Goal: Information Seeking & Learning: Understand process/instructions

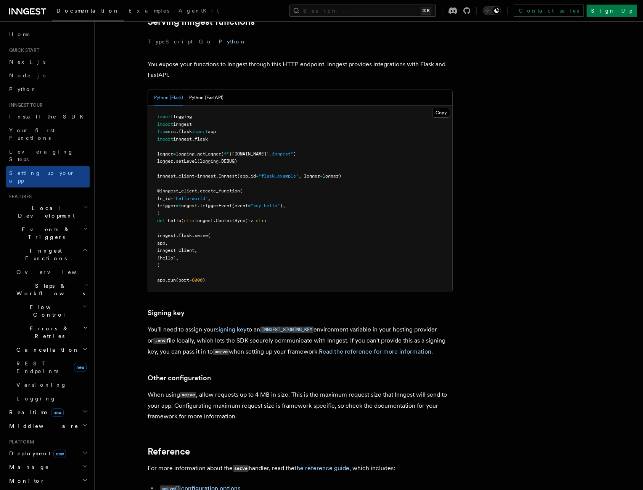
scroll to position [418, 0]
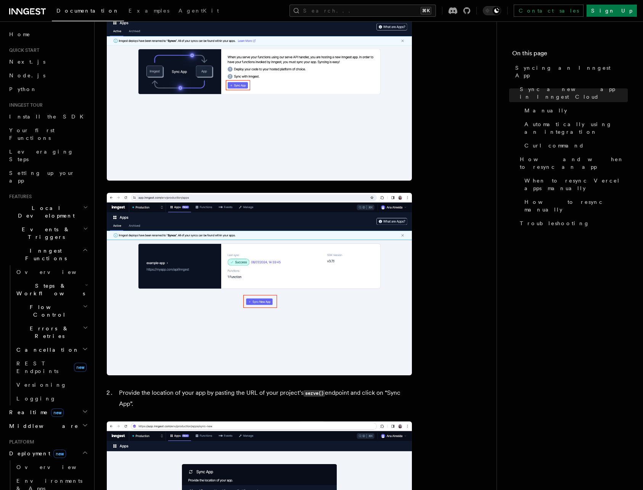
scroll to position [619, 0]
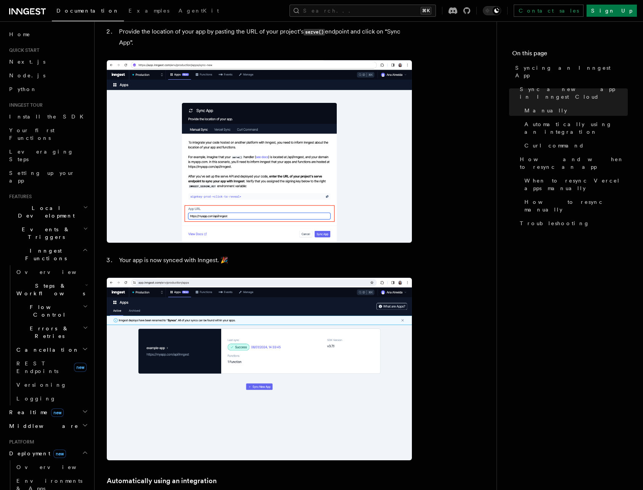
click at [83, 14] on link "Documentation" at bounding box center [88, 11] width 72 height 19
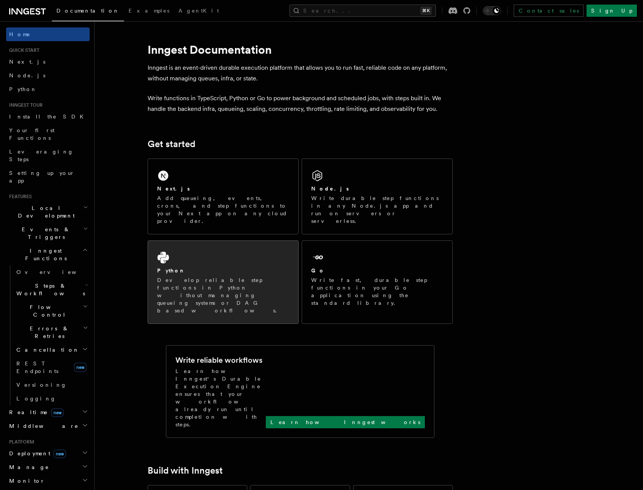
click at [207, 267] on div "Python" at bounding box center [223, 271] width 132 height 8
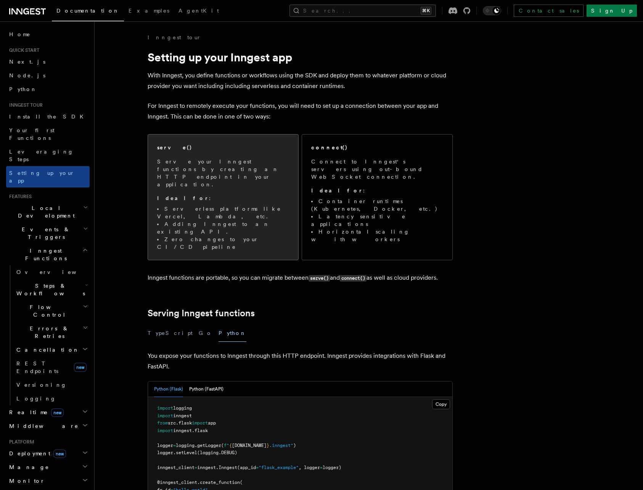
click at [210, 220] on li "Adding Inngest to an existing API." at bounding box center [223, 227] width 132 height 15
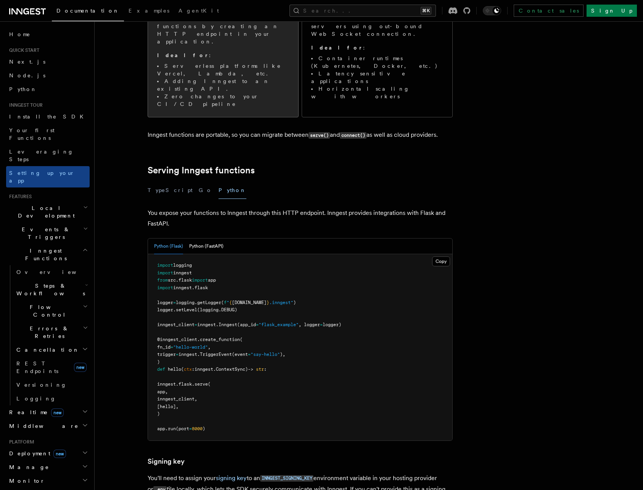
scroll to position [233, 0]
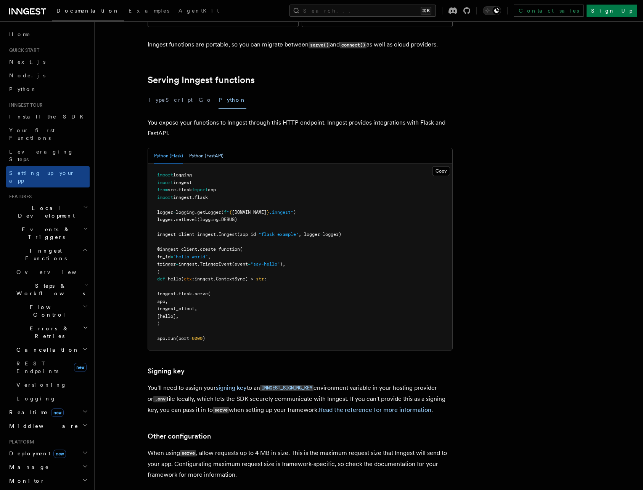
click at [195, 148] on button "Python (FastAPI)" at bounding box center [206, 156] width 34 height 16
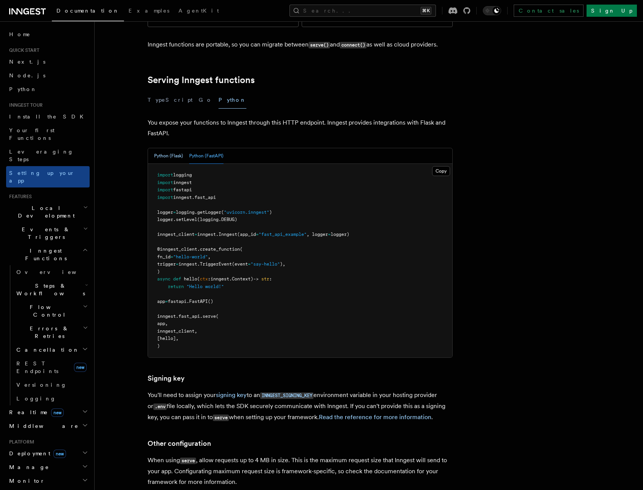
click at [178, 148] on button "Python (Flask)" at bounding box center [168, 156] width 29 height 16
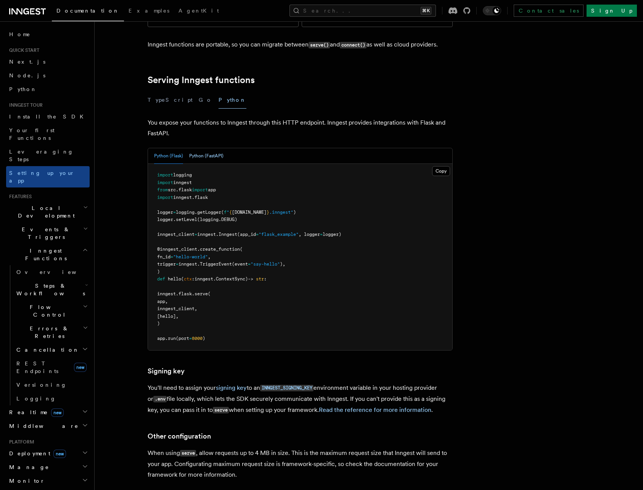
click at [199, 148] on button "Python (FastAPI)" at bounding box center [206, 156] width 34 height 16
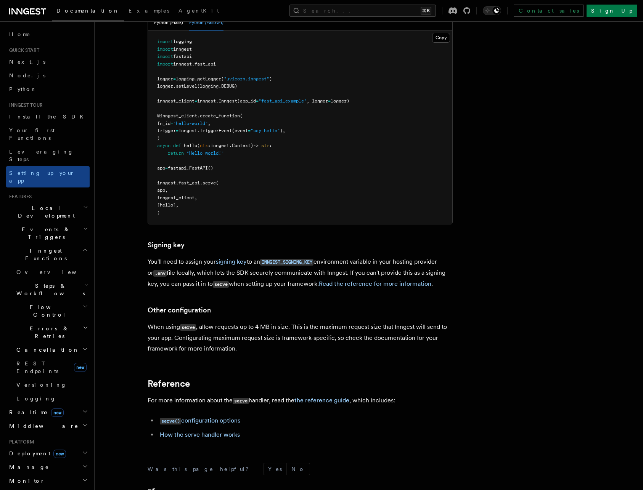
scroll to position [425, 0]
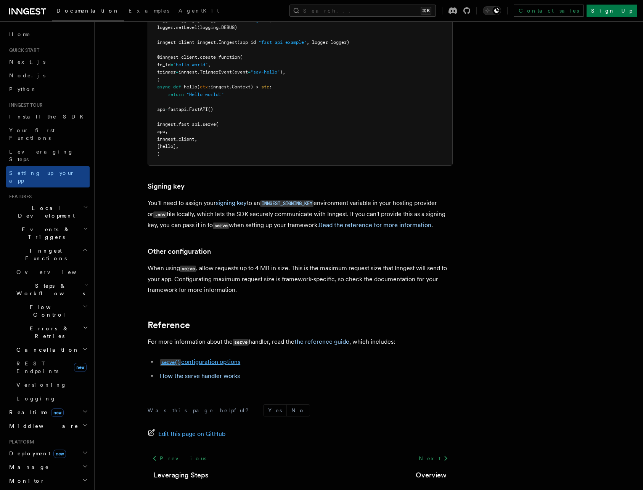
click at [207, 358] on link "serve() configuration options" at bounding box center [200, 361] width 80 height 7
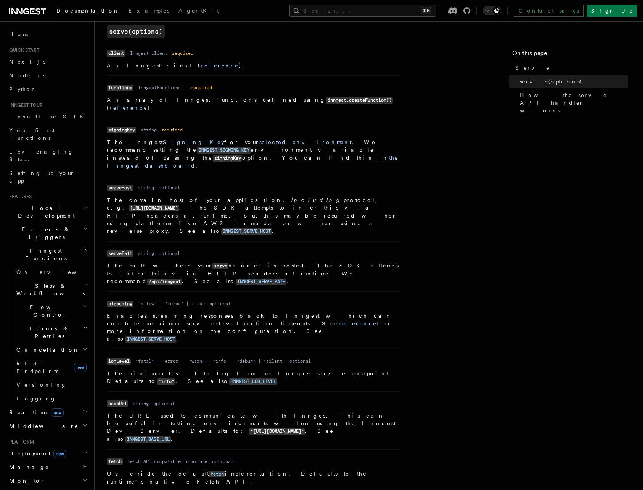
scroll to position [299, 0]
click at [51, 409] on span "new" at bounding box center [57, 413] width 13 height 8
click at [43, 436] on span "React hooks / Next.js" at bounding box center [52, 443] width 73 height 15
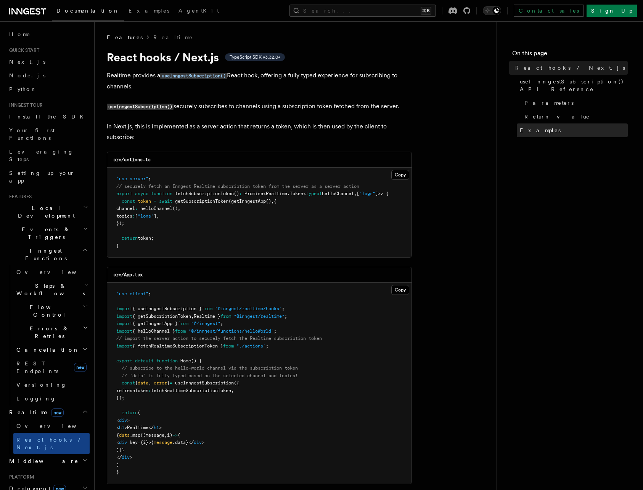
click at [528, 127] on span "Examples" at bounding box center [540, 131] width 41 height 8
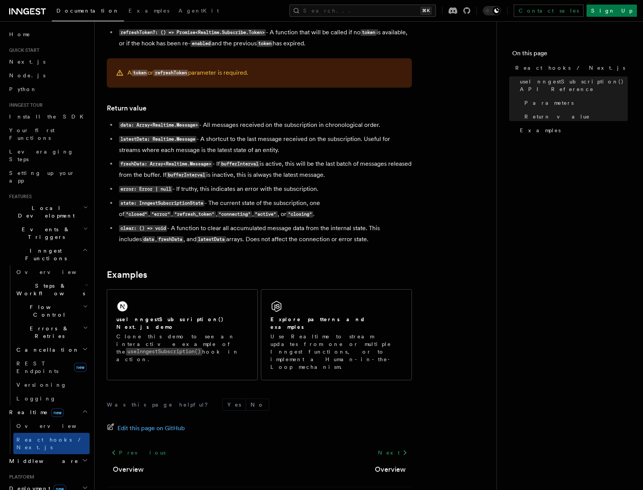
scroll to position [584, 0]
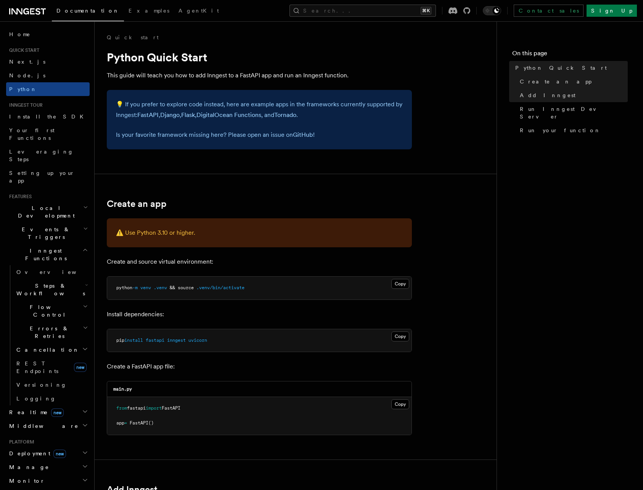
click at [29, 204] on span "Local Development" at bounding box center [44, 211] width 77 height 15
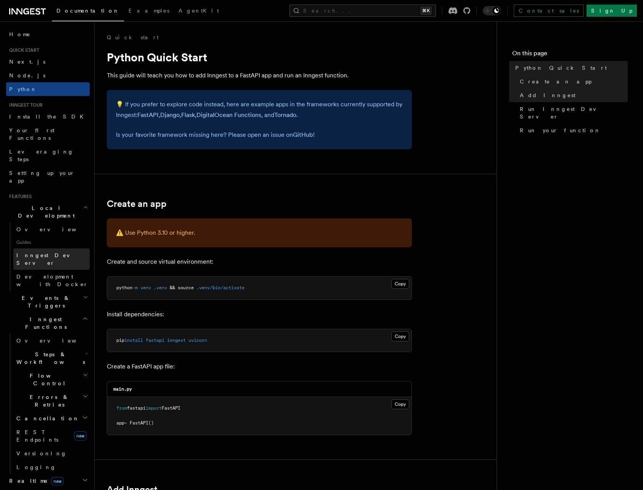
click at [24, 252] on span "Inngest Dev Server" at bounding box center [48, 259] width 65 height 14
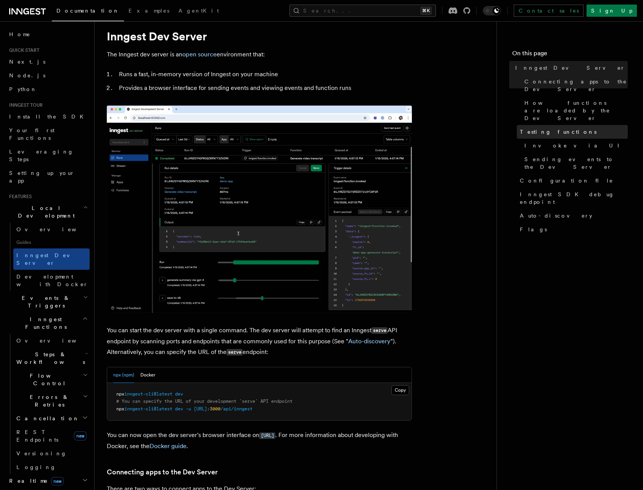
click at [562, 125] on link "Testing functions" at bounding box center [572, 132] width 111 height 14
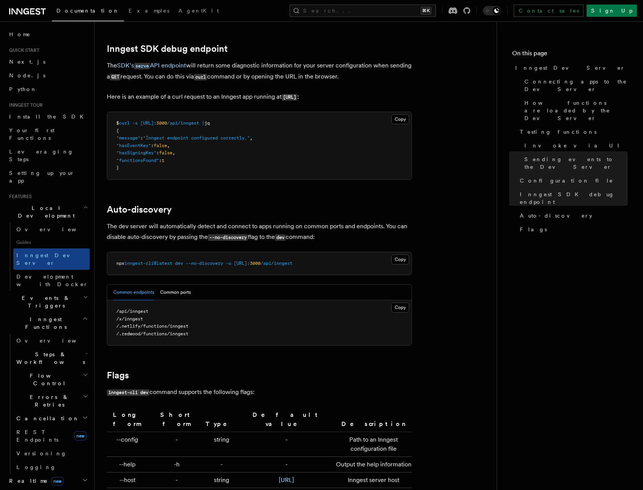
scroll to position [2193, 0]
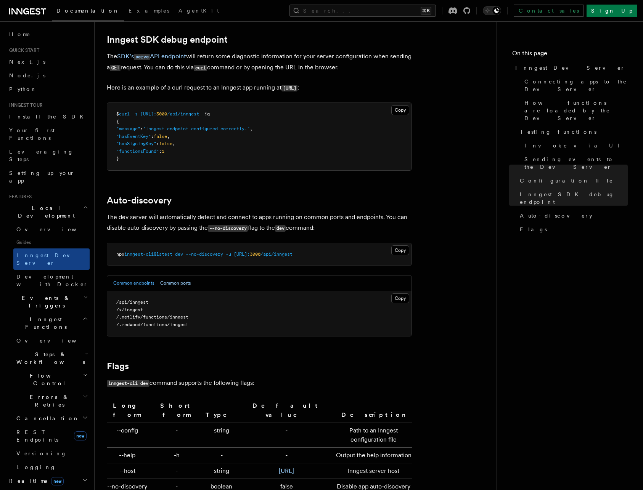
click at [178, 276] on button "Common ports" at bounding box center [175, 284] width 30 height 16
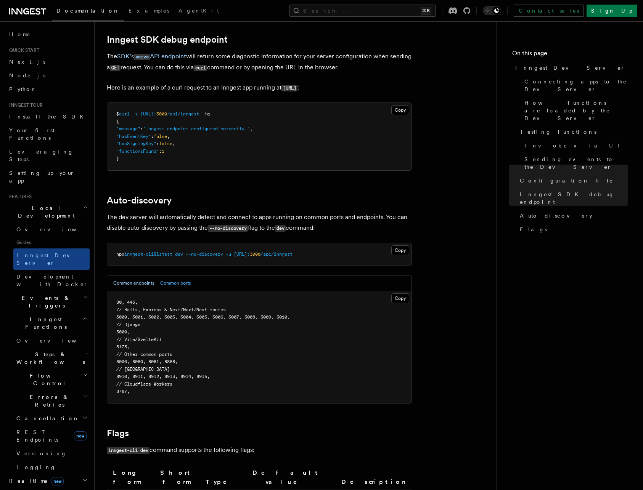
click at [146, 276] on button "Common endpoints" at bounding box center [133, 284] width 41 height 16
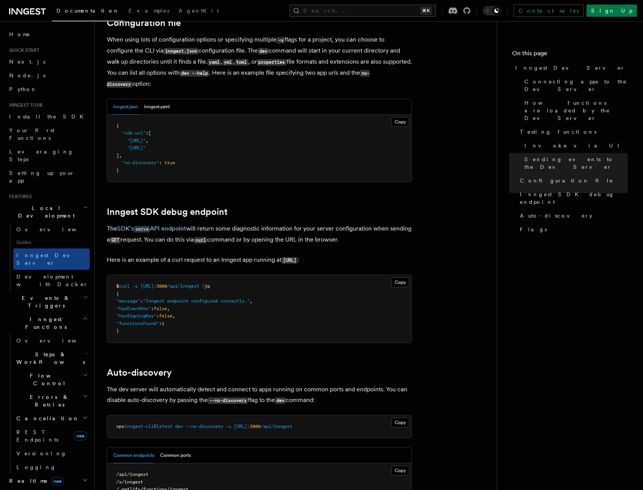
scroll to position [1648, 0]
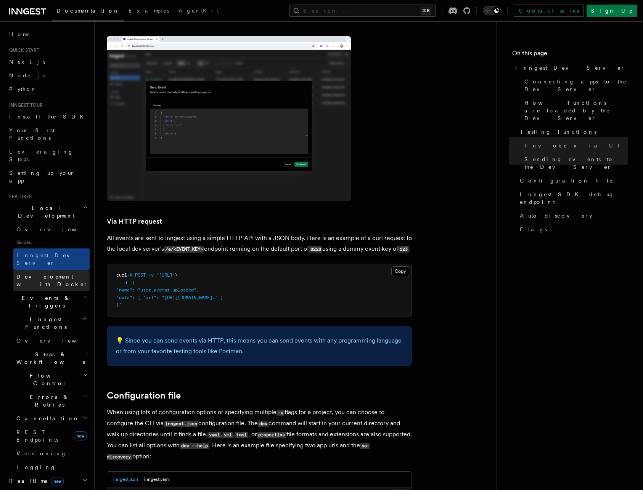
click at [43, 274] on span "Development with Docker" at bounding box center [52, 281] width 72 height 14
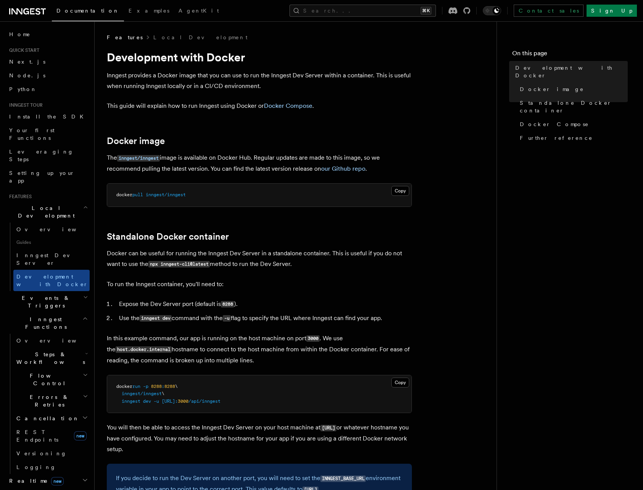
click at [37, 236] on span "Guides" at bounding box center [51, 242] width 76 height 12
click at [41, 223] on link "Overview" at bounding box center [51, 230] width 76 height 14
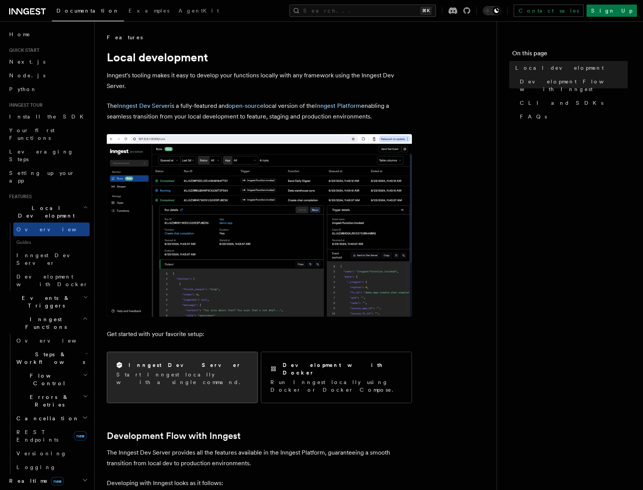
click at [172, 377] on p "Start Inngest locally with a single command." at bounding box center [182, 378] width 132 height 15
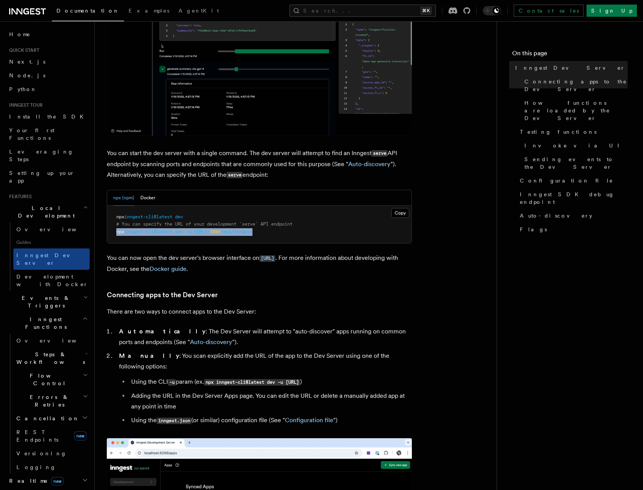
drag, startPoint x: 290, startPoint y: 231, endPoint x: 113, endPoint y: 235, distance: 177.3
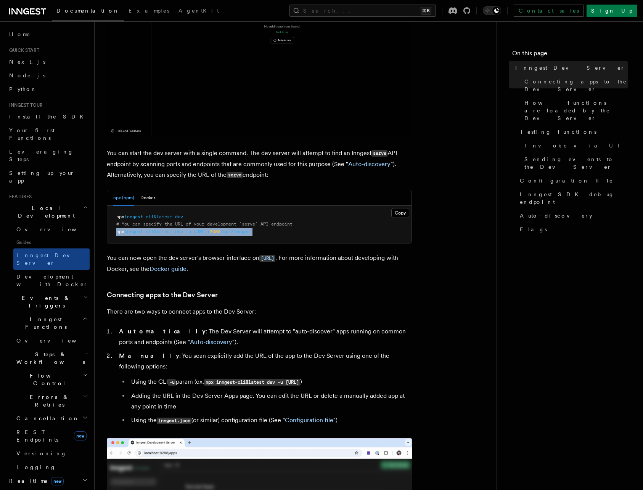
click at [113, 235] on pre "npx inngest-cli@latest dev # You can specify the URL of your development `serve…" at bounding box center [259, 225] width 304 height 38
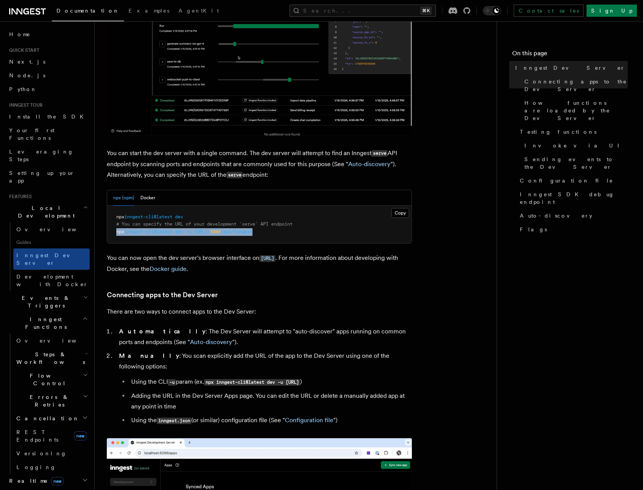
copy span "npx inngest-cli@latest dev -u [URL]: 3000 /api/inngest"
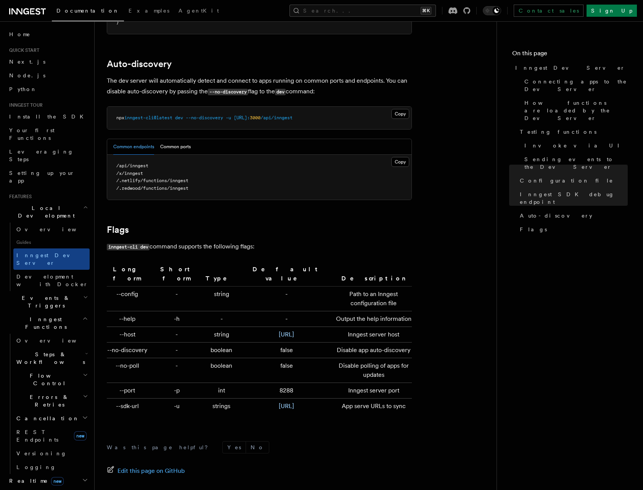
scroll to position [2388, 0]
